Goal: Information Seeking & Learning: Understand process/instructions

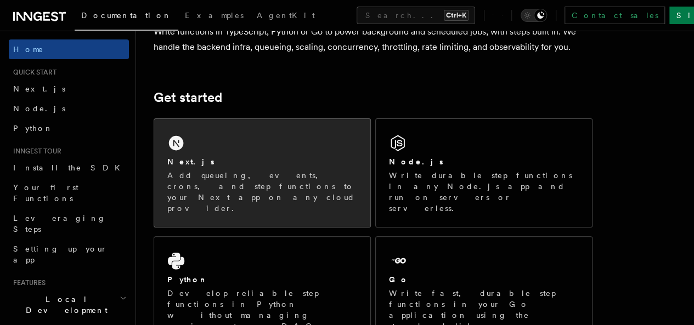
scroll to position [110, 0]
click at [248, 162] on div "Next.js Add queueing, events, crons, and step functions to your Next app on any…" at bounding box center [262, 173] width 216 height 108
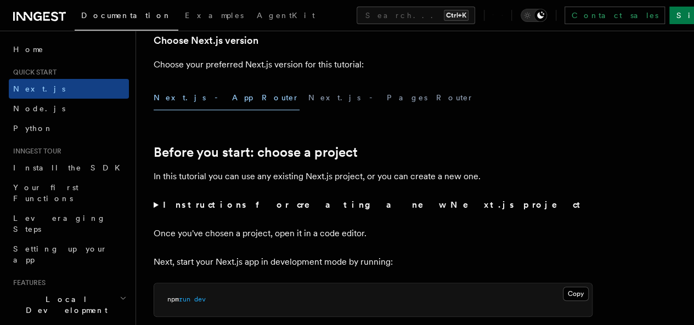
scroll to position [290, 0]
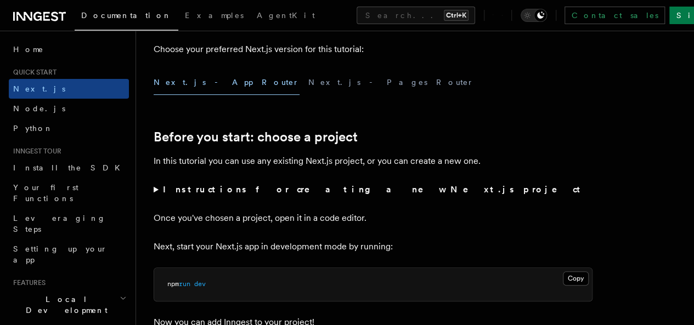
click at [190, 95] on button "Next.js - App Router" at bounding box center [227, 82] width 146 height 25
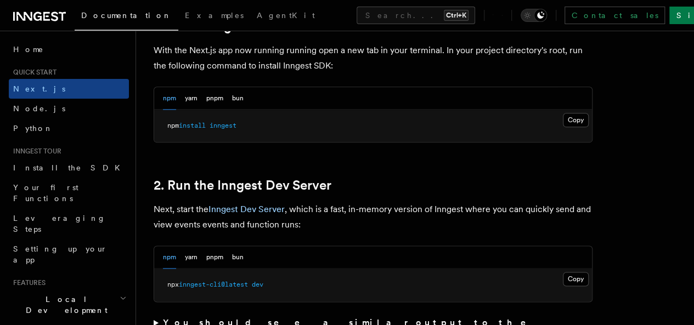
scroll to position [674, 0]
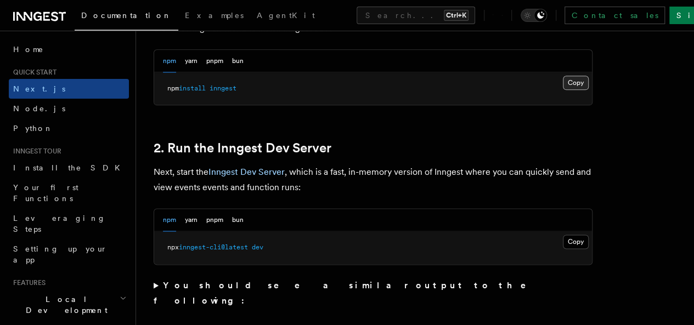
click at [563, 90] on button "Copy Copied" at bounding box center [576, 83] width 26 height 14
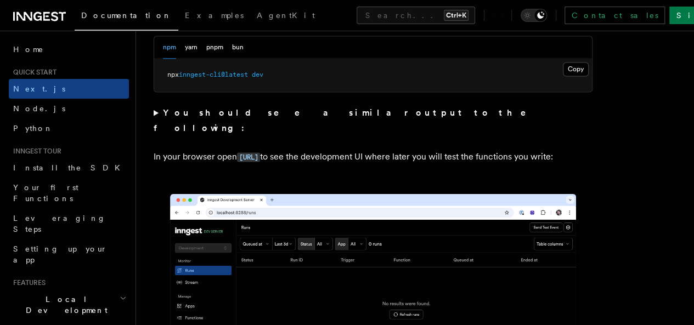
scroll to position [838, 0]
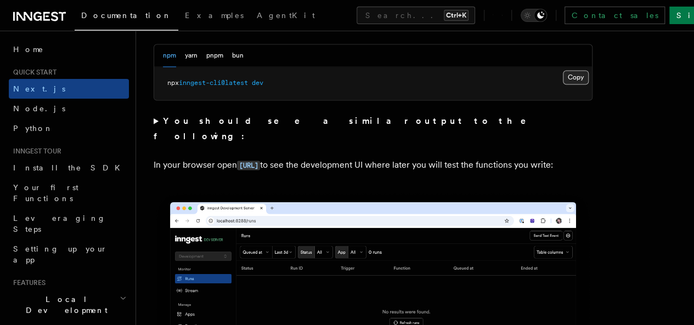
click at [563, 84] on button "Copy Copied" at bounding box center [576, 77] width 26 height 14
click at [309, 172] on p "In your browser open [URL] to see the development UI where later you will test …" at bounding box center [373, 165] width 439 height 16
click at [260, 161] on code "[URL]" at bounding box center [248, 165] width 23 height 9
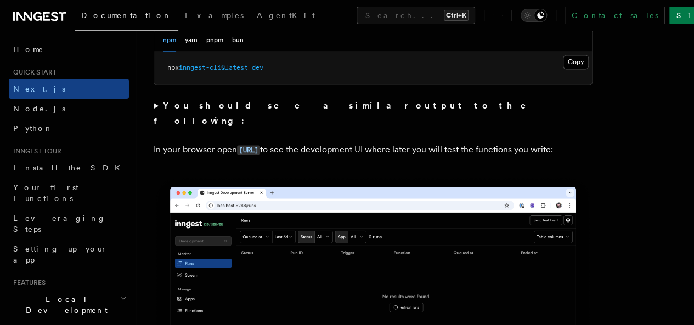
click at [369, 117] on summary "You should see a similar output to the following:" at bounding box center [373, 113] width 439 height 31
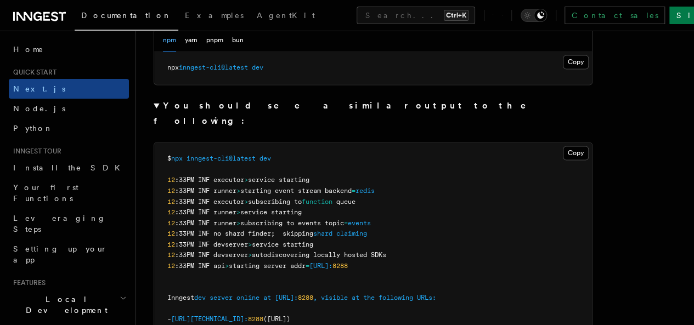
click at [297, 118] on strong "You should see a similar output to the following:" at bounding box center [348, 113] width 388 height 26
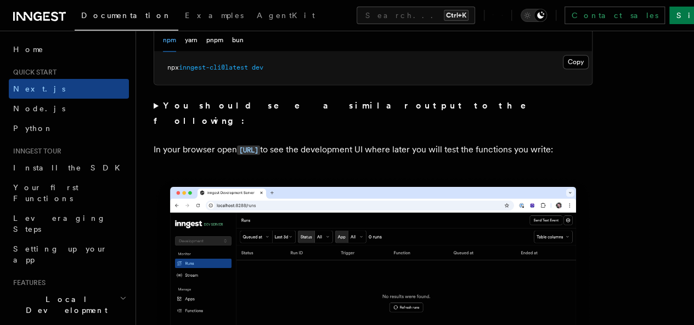
click at [268, 158] on p "In your browser open [URL] to see the development UI where later you will test …" at bounding box center [373, 150] width 439 height 16
drag, startPoint x: 237, startPoint y: 149, endPoint x: 326, endPoint y: 149, distance: 88.9
click at [326, 149] on p "In your browser open [URL] to see the development UI where later you will test …" at bounding box center [373, 150] width 439 height 16
copy code "[URL]"
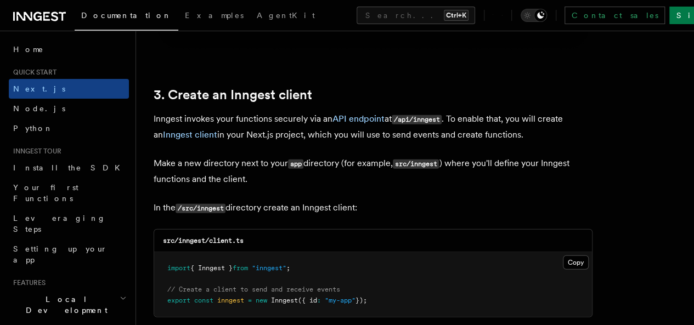
scroll to position [1292, 0]
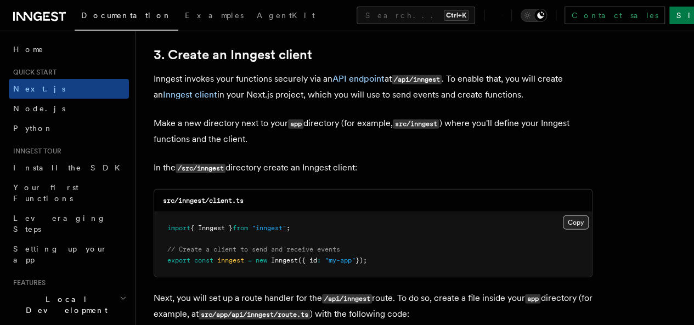
click at [563, 216] on button "Copy Copied" at bounding box center [576, 223] width 26 height 14
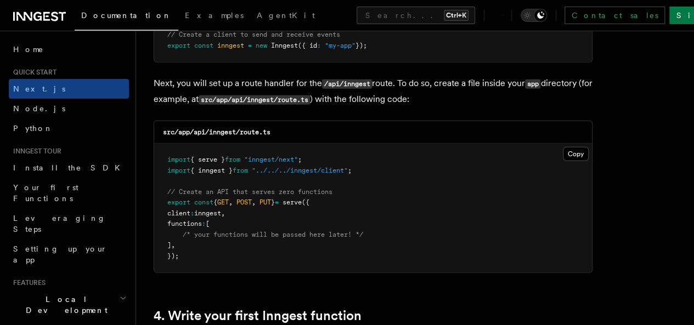
scroll to position [1567, 0]
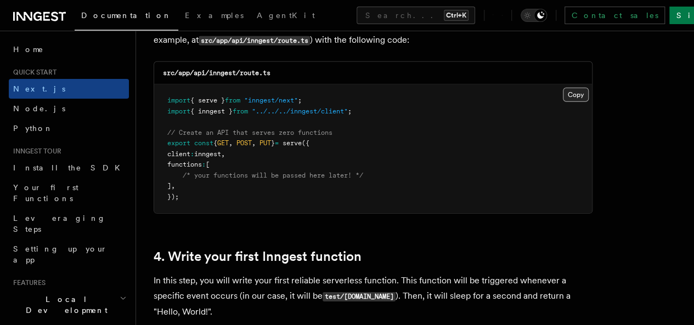
click at [563, 88] on button "Copy Copied" at bounding box center [576, 95] width 26 height 14
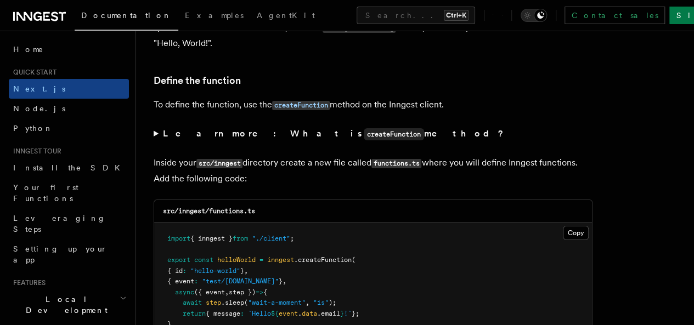
scroll to position [1896, 0]
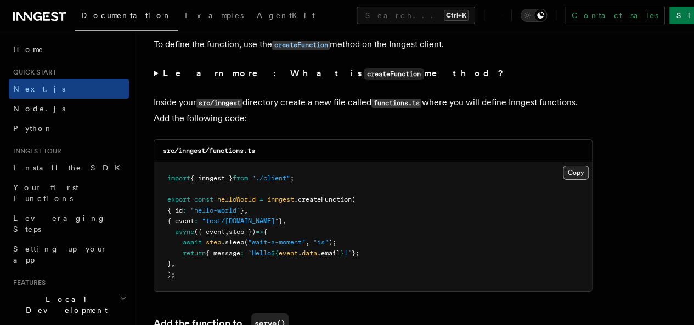
click at [563, 166] on button "Copy Copied" at bounding box center [576, 173] width 26 height 14
